Goal: Find specific page/section: Find specific page/section

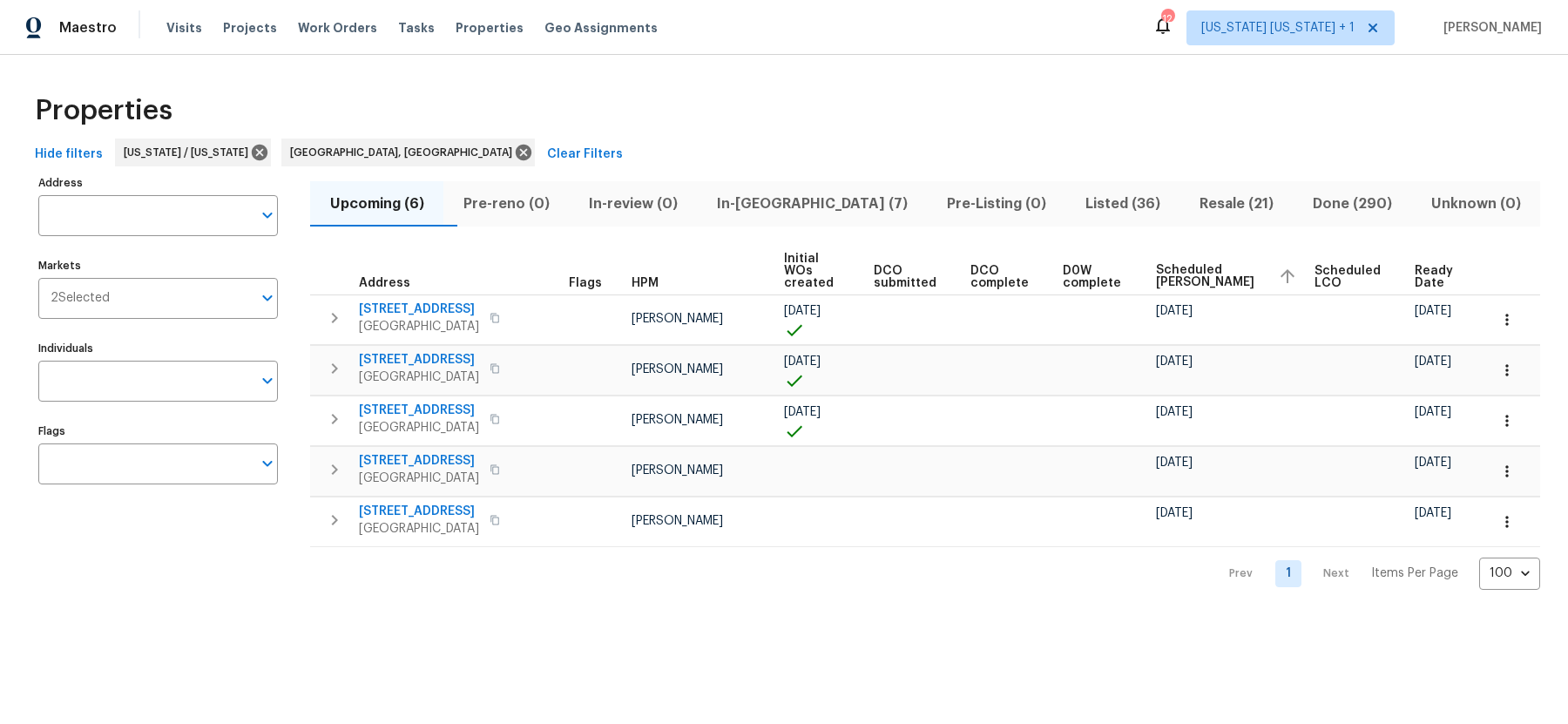
click at [784, 199] on span "In-[GEOGRAPHIC_DATA] (7)" at bounding box center [811, 203] width 209 height 25
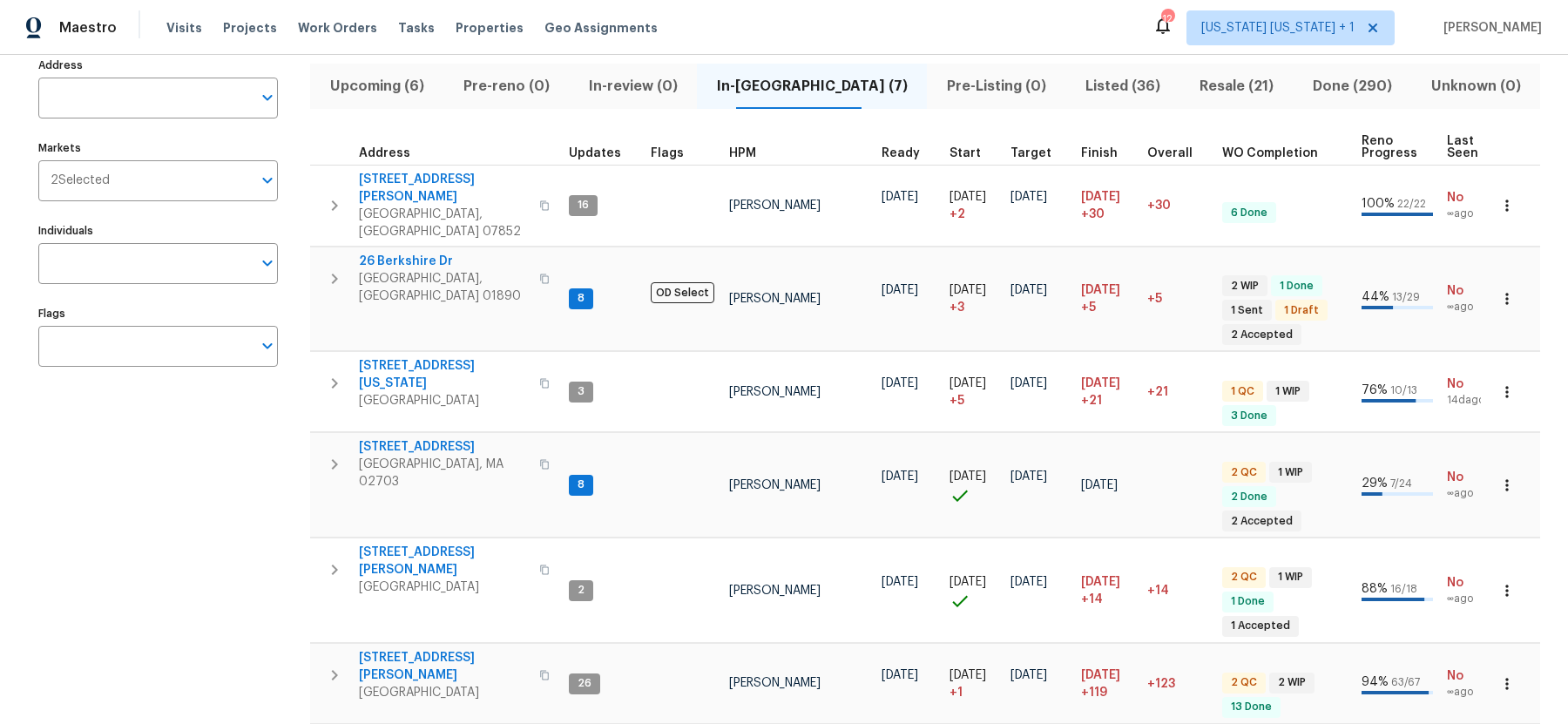
scroll to position [180, 0]
